Goal: Navigation & Orientation: Find specific page/section

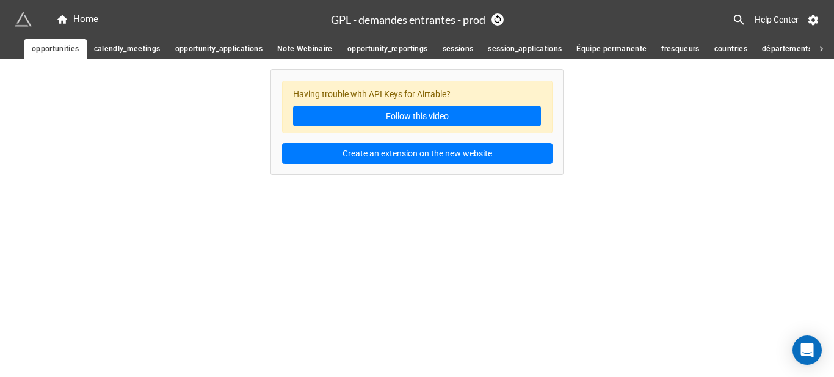
click at [144, 48] on span "calendly_meetings" at bounding box center [127, 49] width 67 height 13
click at [233, 48] on span "opportunity_applications" at bounding box center [218, 49] width 87 height 13
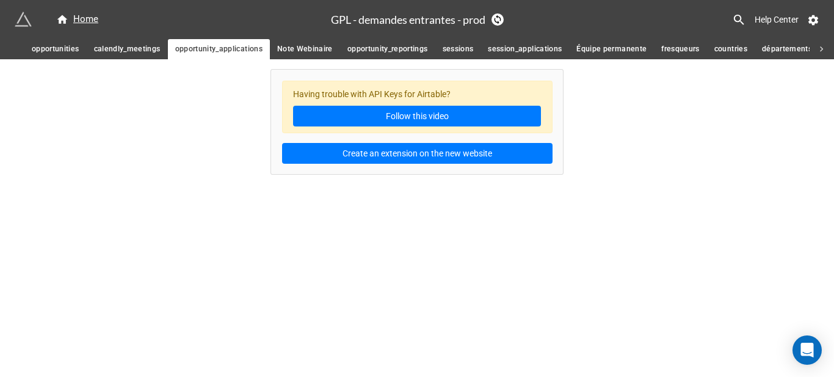
click at [330, 46] on span "Note Webinaire" at bounding box center [305, 49] width 56 height 13
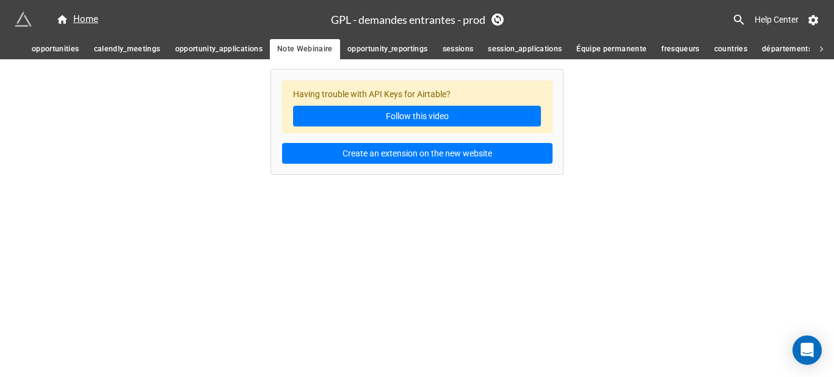
click at [396, 52] on span "opportunity_reportings" at bounding box center [388, 49] width 81 height 13
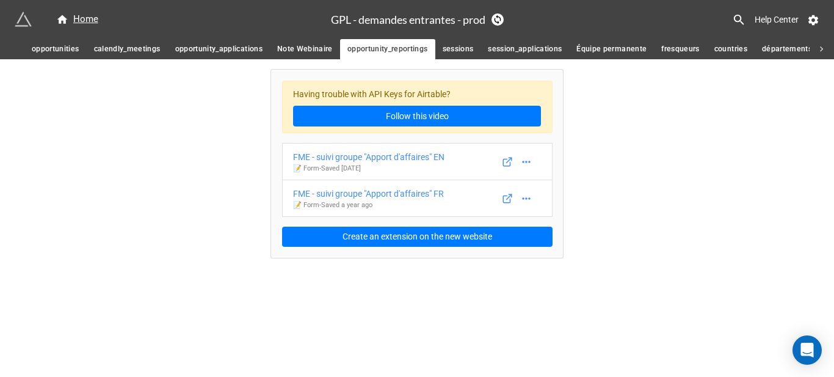
click at [470, 55] on span "sessions" at bounding box center [458, 49] width 31 height 13
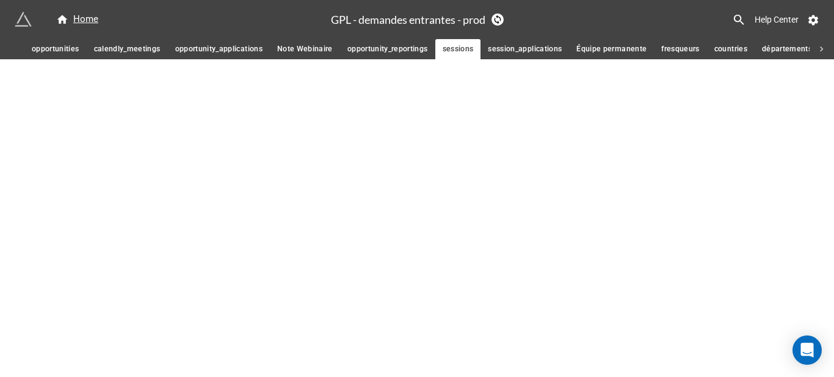
click at [506, 49] on span "session_applications" at bounding box center [525, 49] width 74 height 13
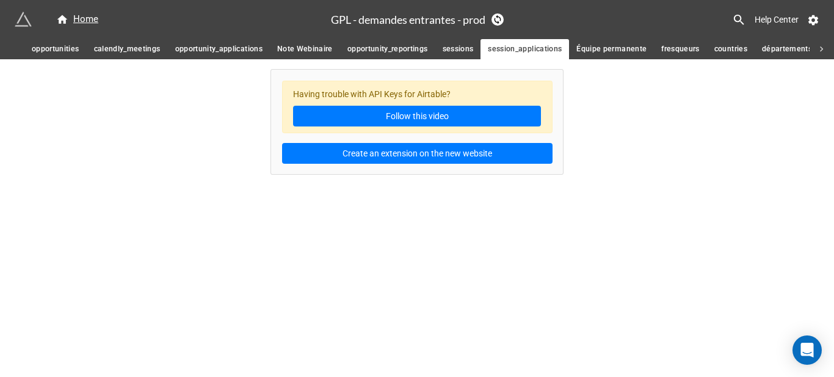
click at [618, 54] on span "Équipe permanente" at bounding box center [612, 49] width 70 height 13
click at [685, 53] on span "fresqueurs" at bounding box center [681, 49] width 38 height 13
click at [723, 52] on span "countries" at bounding box center [731, 49] width 33 height 13
click at [791, 49] on span "départements FR" at bounding box center [793, 49] width 62 height 13
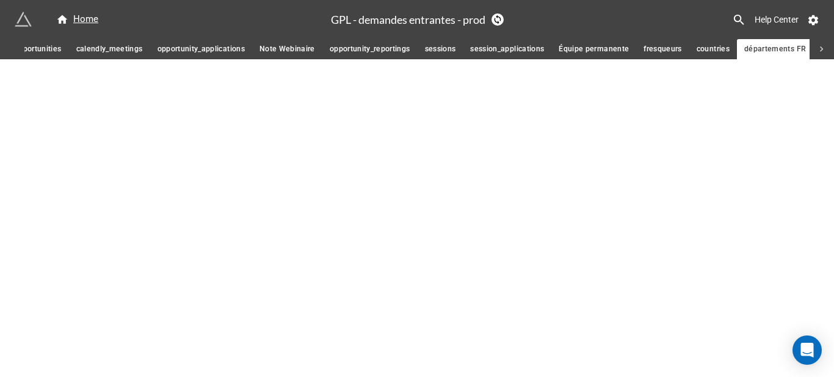
scroll to position [0, 19]
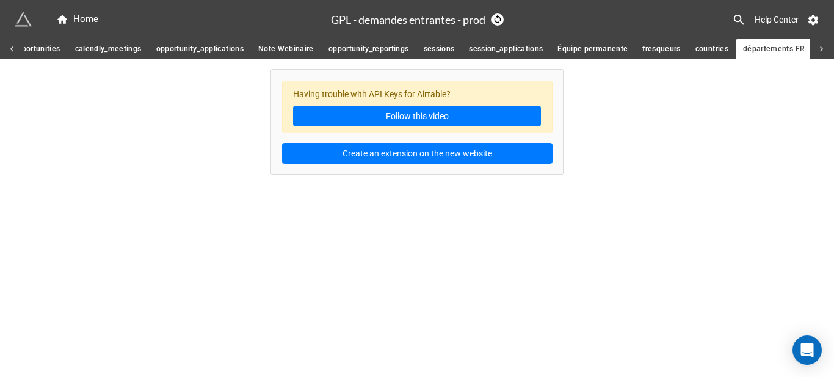
click at [214, 43] on span "opportunity_applications" at bounding box center [199, 49] width 87 height 13
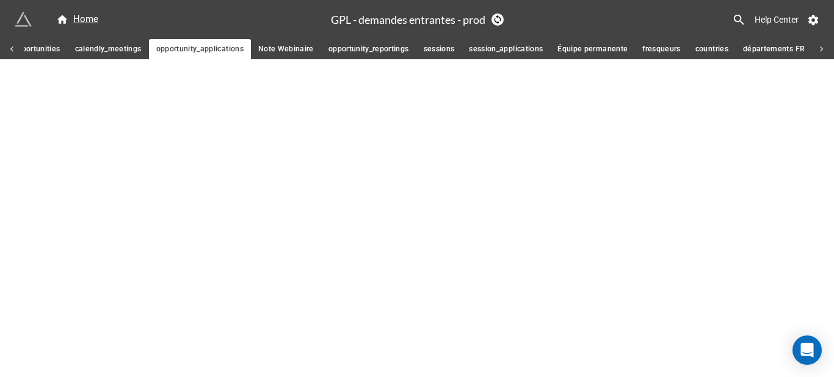
click at [152, 43] on link "opportunity_applications" at bounding box center [200, 49] width 102 height 20
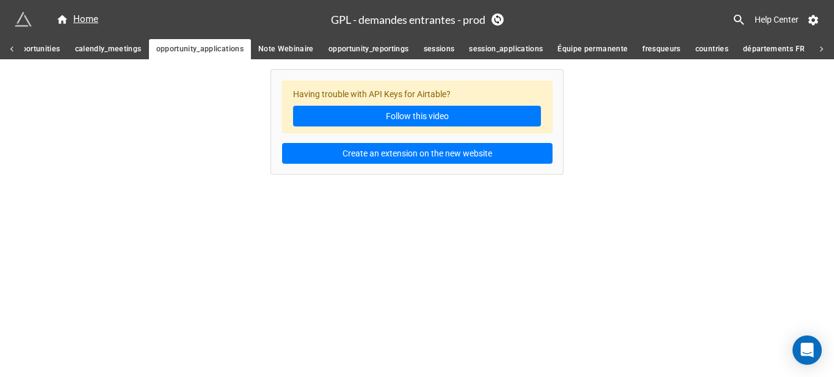
click at [107, 49] on span "calendly_meetings" at bounding box center [108, 49] width 67 height 13
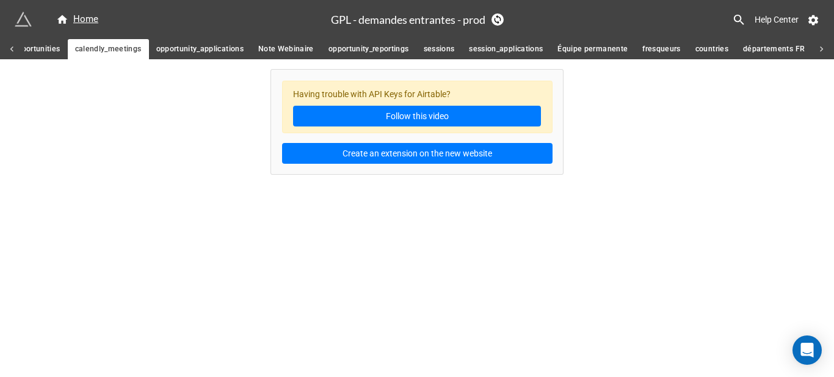
click at [49, 50] on span "opportunities" at bounding box center [37, 49] width 48 height 13
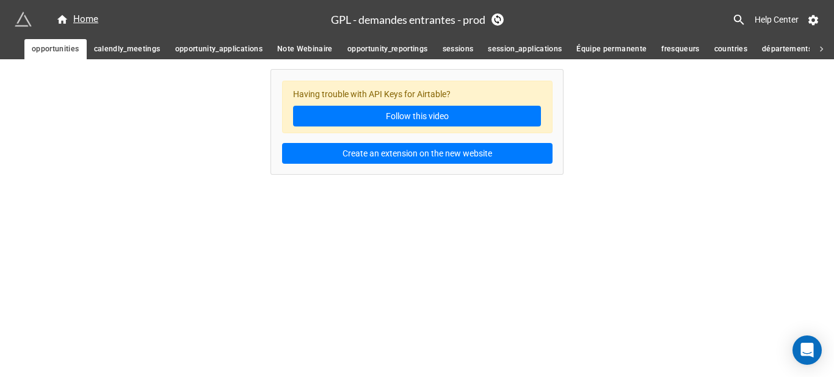
click at [14, 49] on div "opportunities calendly_meetings opportunity_applications Note Webinaire opportu…" at bounding box center [417, 49] width 834 height 20
click at [401, 48] on span "opportunity_reportings" at bounding box center [388, 49] width 81 height 13
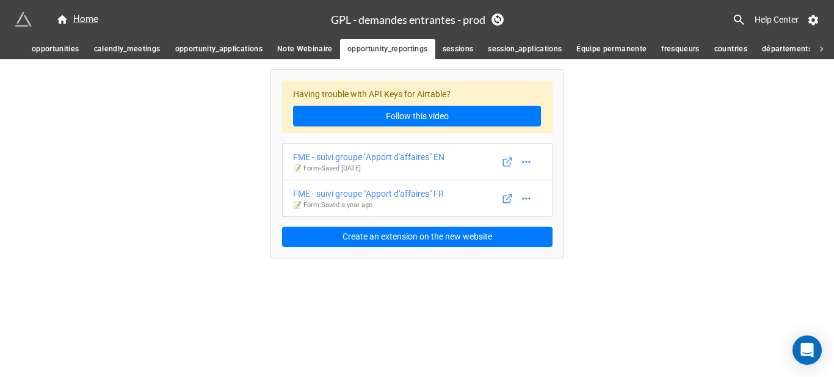
click at [472, 59] on link "sessions" at bounding box center [459, 49] width 46 height 20
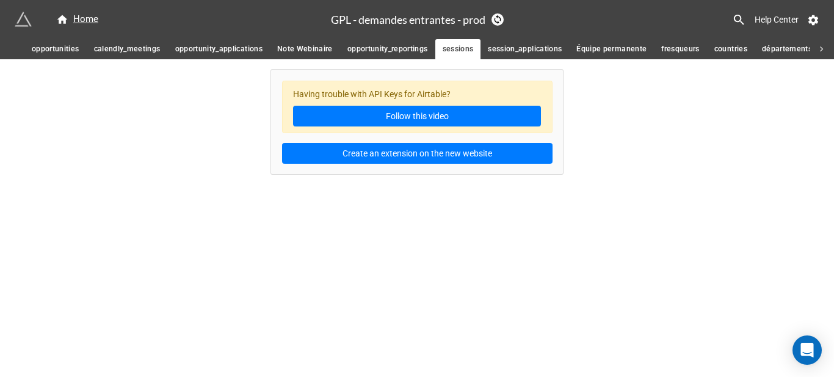
click at [390, 55] on span "opportunity_reportings" at bounding box center [388, 49] width 81 height 13
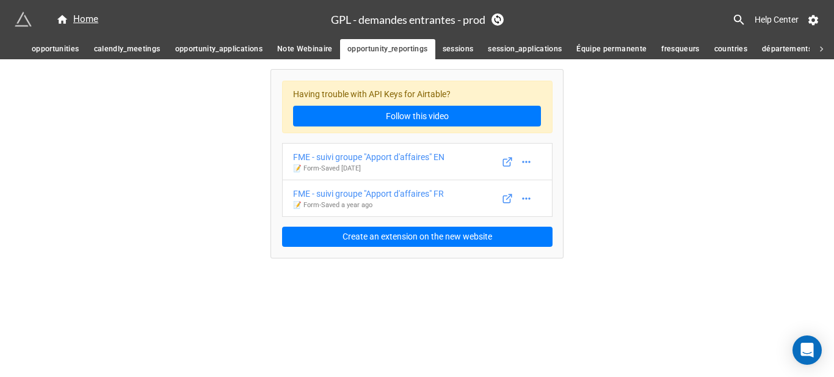
drag, startPoint x: 128, startPoint y: 136, endPoint x: 143, endPoint y: 40, distance: 97.7
click at [128, 136] on div "Having trouble with API Keys for Airtable? Follow this video FME - suivi groupe…" at bounding box center [417, 158] width 834 height 199
click at [76, 18] on div "Home" at bounding box center [77, 19] width 42 height 15
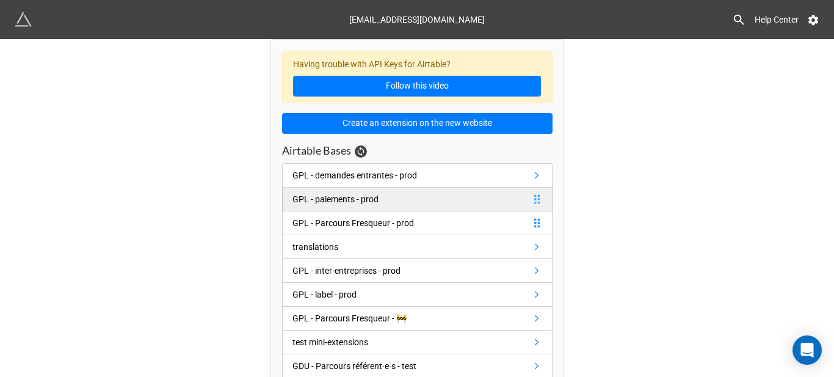
click at [352, 195] on div "GPL - paiements - prod" at bounding box center [336, 198] width 86 height 13
